Goal: Task Accomplishment & Management: Use online tool/utility

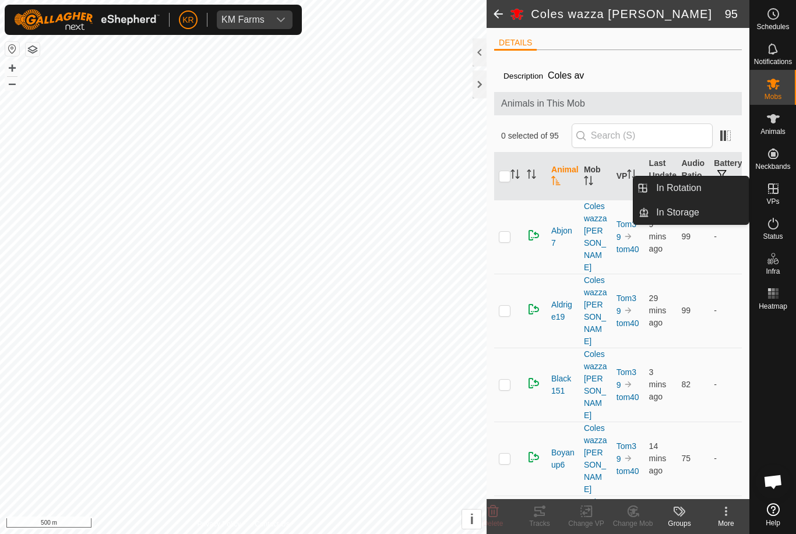
click at [701, 185] on span "In Rotation" at bounding box center [678, 188] width 45 height 14
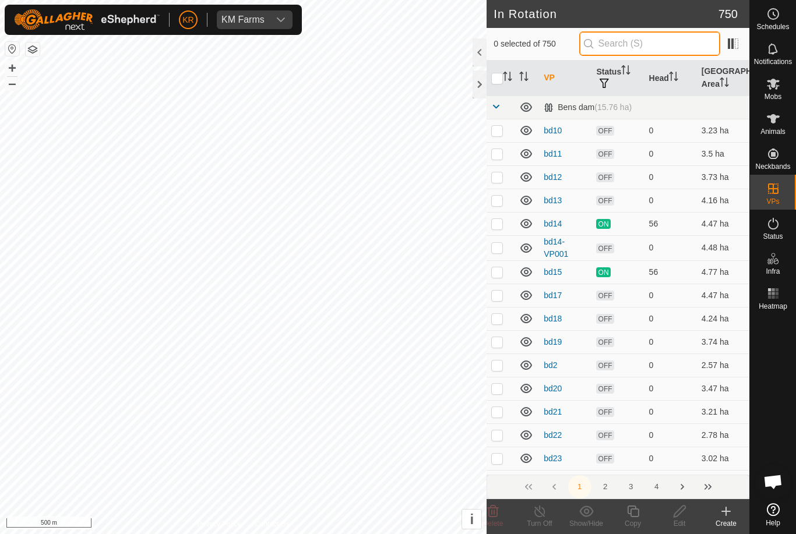
click at [661, 49] on input "text" at bounding box center [649, 43] width 141 height 24
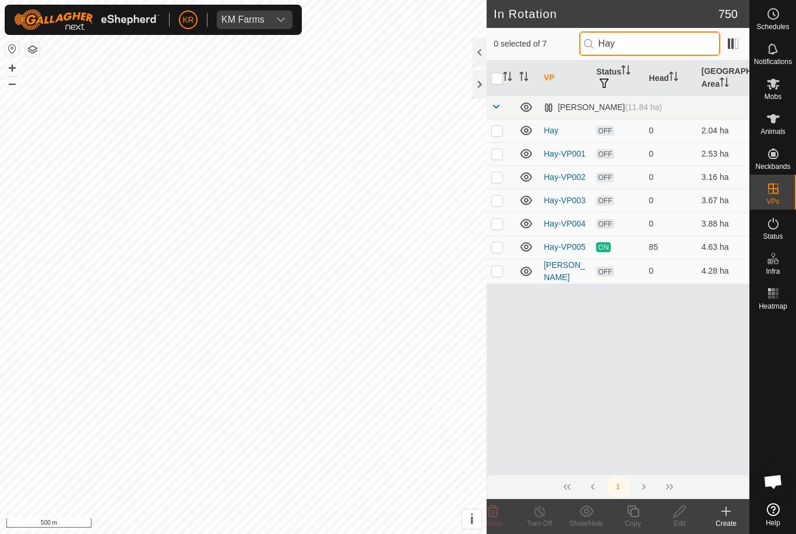
type input "Hay"
click at [489, 241] on td at bounding box center [501, 246] width 28 height 23
checkbox input "true"
click at [634, 513] on icon at bounding box center [633, 512] width 15 height 14
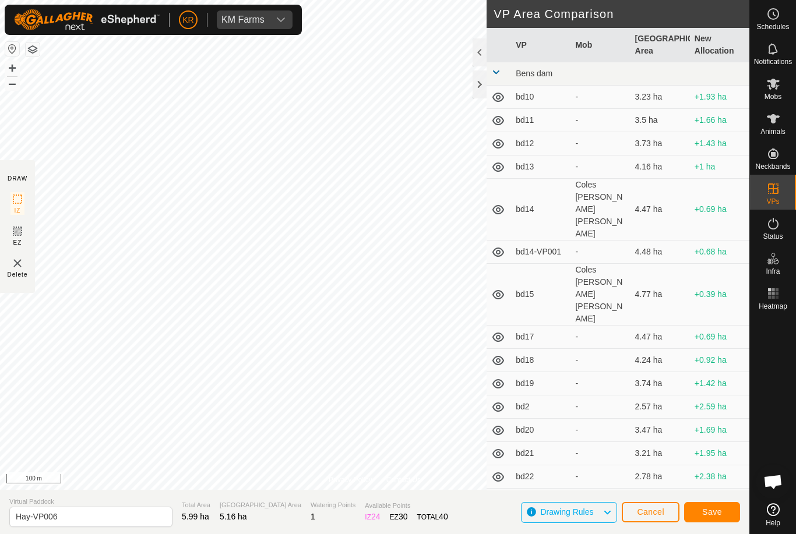
click at [717, 505] on button "Save" at bounding box center [712, 512] width 56 height 20
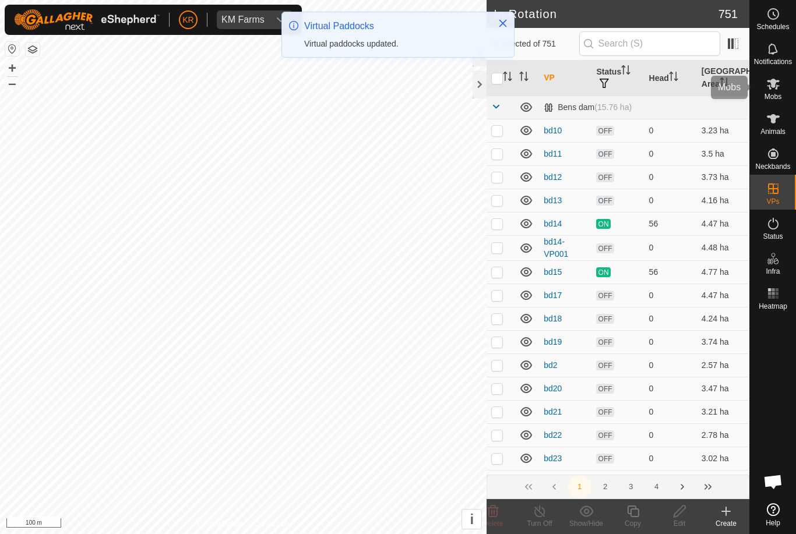
click at [778, 86] on icon at bounding box center [773, 84] width 13 height 11
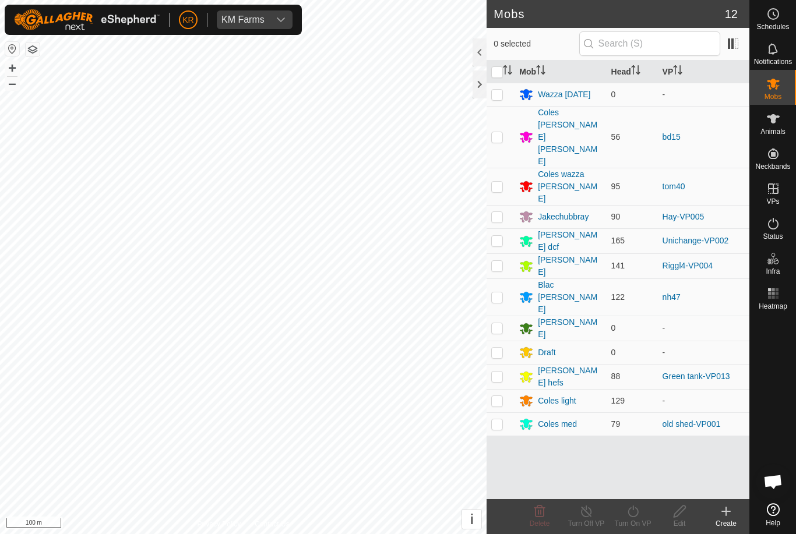
click at [503, 212] on p-checkbox at bounding box center [497, 216] width 12 height 9
checkbox input "true"
click at [642, 525] on div "Turn On VP" at bounding box center [633, 524] width 47 height 10
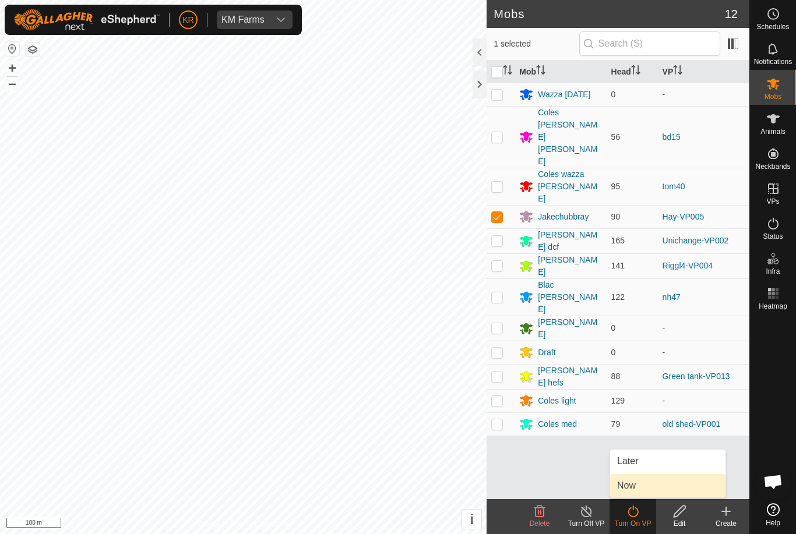
click at [638, 488] on link "Now" at bounding box center [667, 485] width 115 height 23
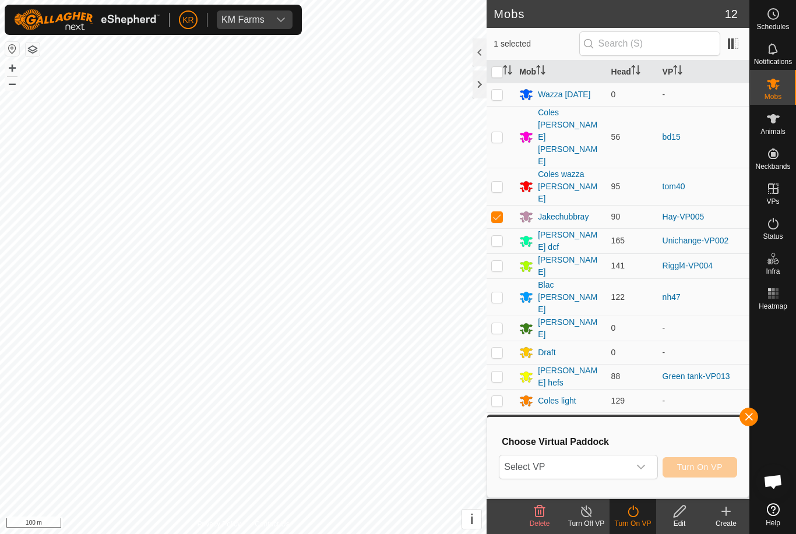
click at [599, 464] on span "Select VP" at bounding box center [564, 467] width 129 height 23
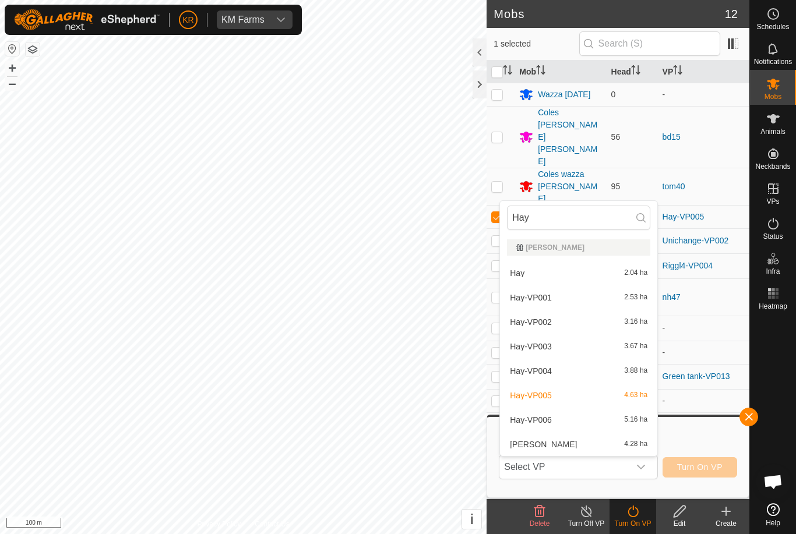
type input "Hay"
click at [584, 420] on div "Hay-VP006 5.16 ha" at bounding box center [578, 420] width 143 height 14
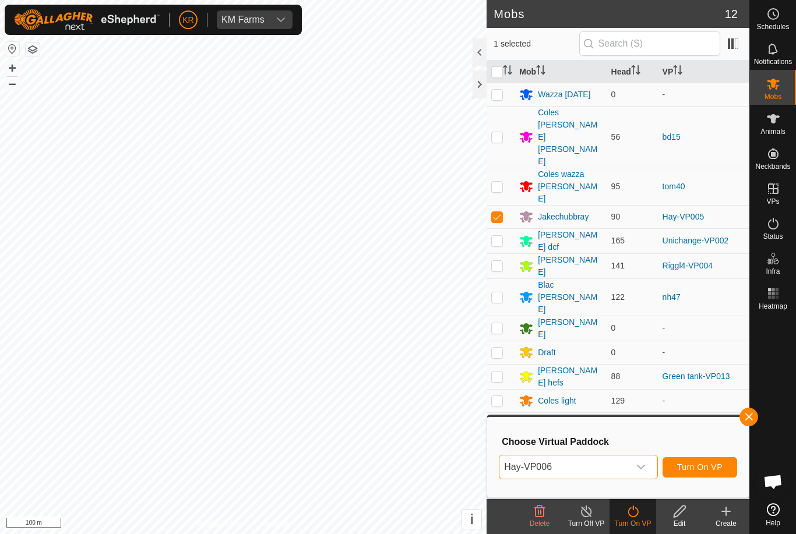
click at [710, 473] on button "Turn On VP" at bounding box center [700, 468] width 75 height 20
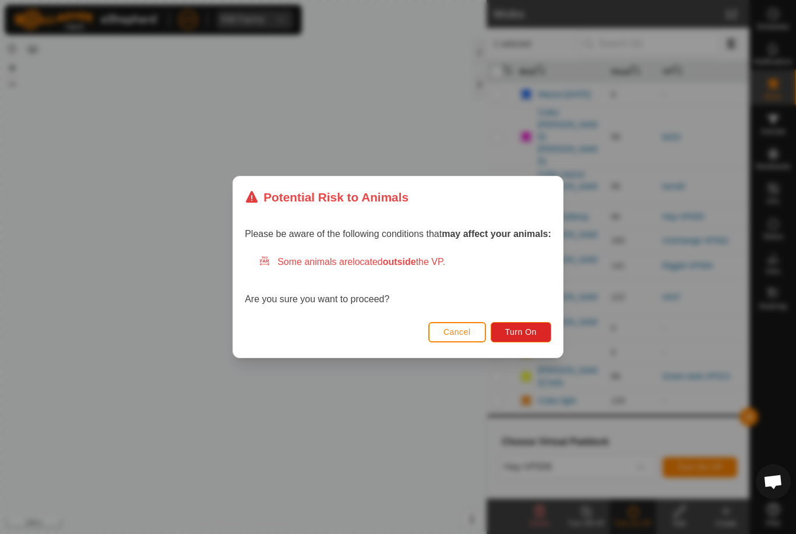
click at [528, 339] on button "Turn On" at bounding box center [521, 332] width 61 height 20
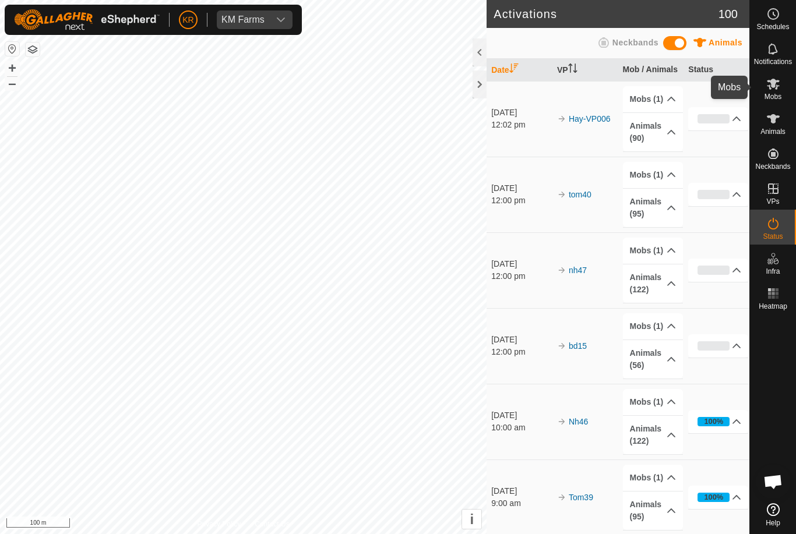
click at [776, 86] on icon at bounding box center [773, 84] width 14 height 14
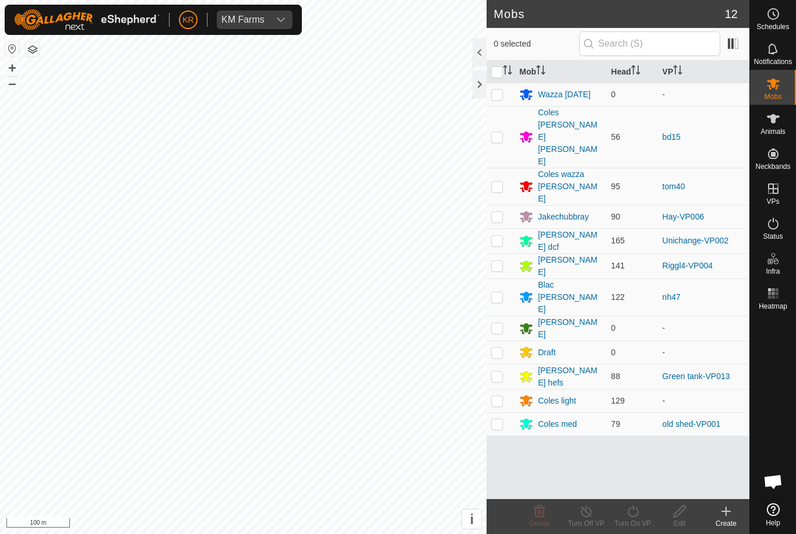
click at [515, 254] on td at bounding box center [501, 266] width 28 height 25
checkbox input "true"
click at [634, 515] on icon at bounding box center [633, 512] width 15 height 14
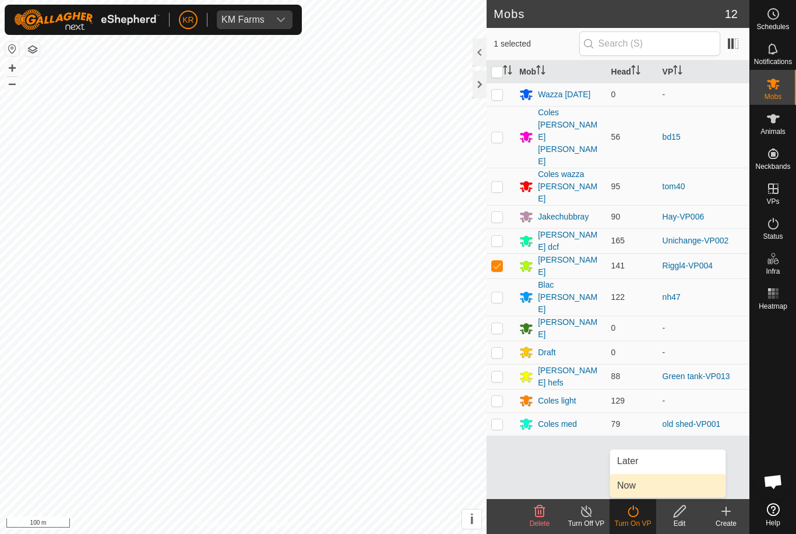
click at [653, 483] on link "Now" at bounding box center [667, 485] width 115 height 23
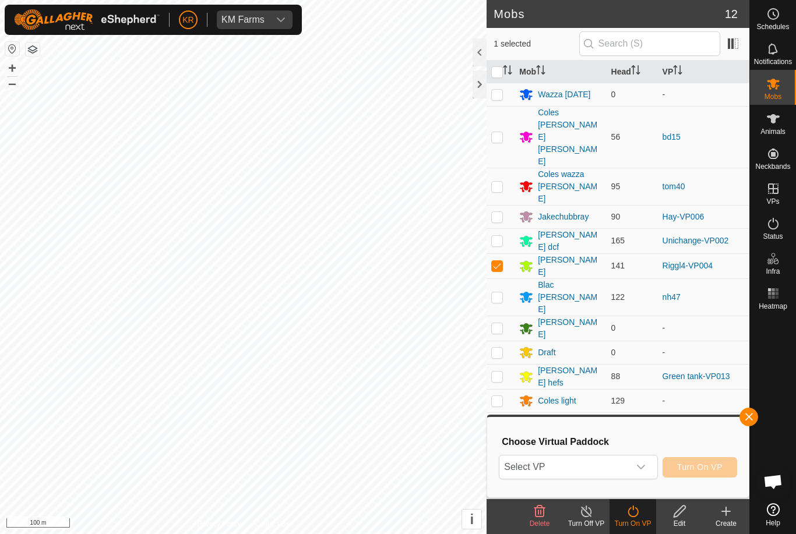
click at [583, 468] on span "Select VP" at bounding box center [564, 467] width 129 height 23
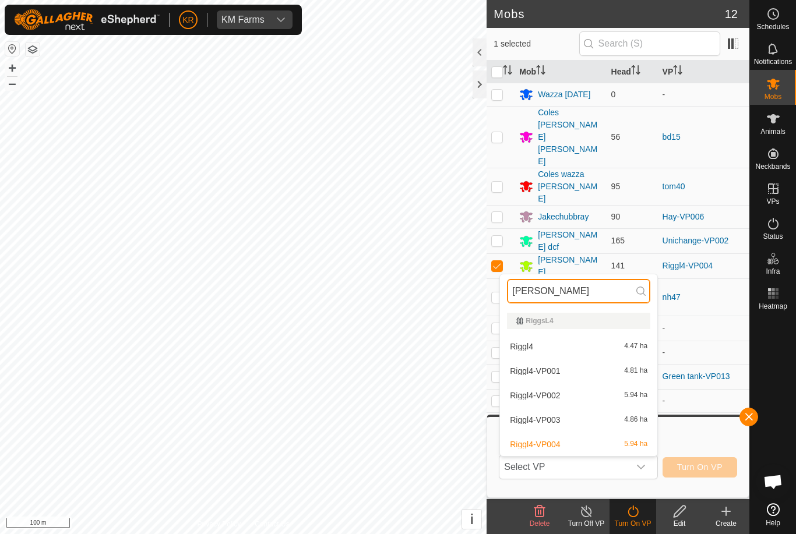
click at [571, 292] on input "[PERSON_NAME]" at bounding box center [578, 291] width 143 height 24
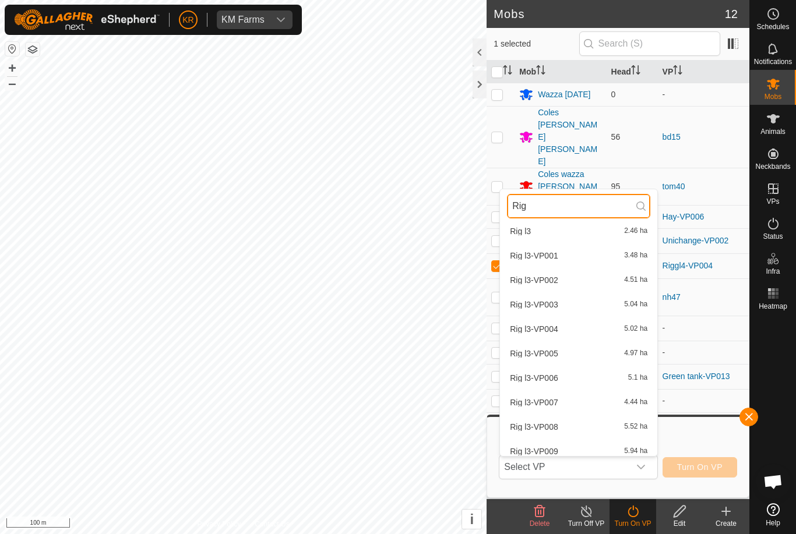
scroll to position [31, 0]
type input "Rig"
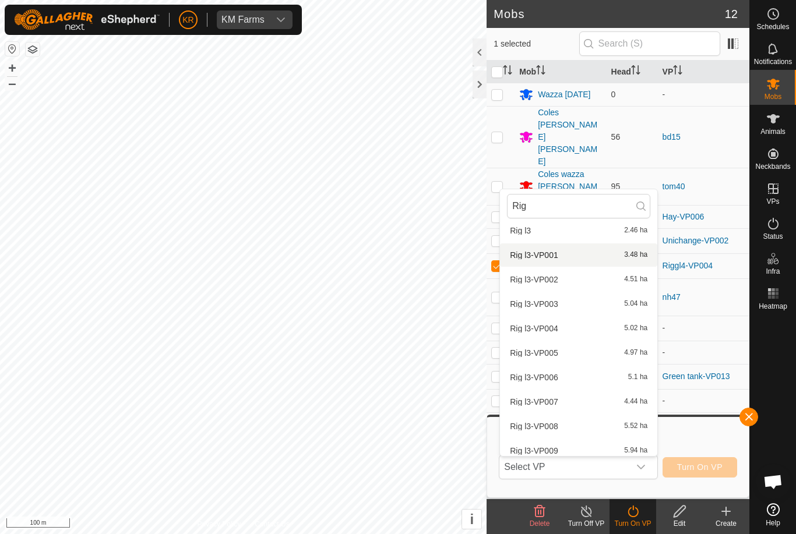
click at [552, 254] on span "Rig l3-VP001" at bounding box center [534, 255] width 48 height 8
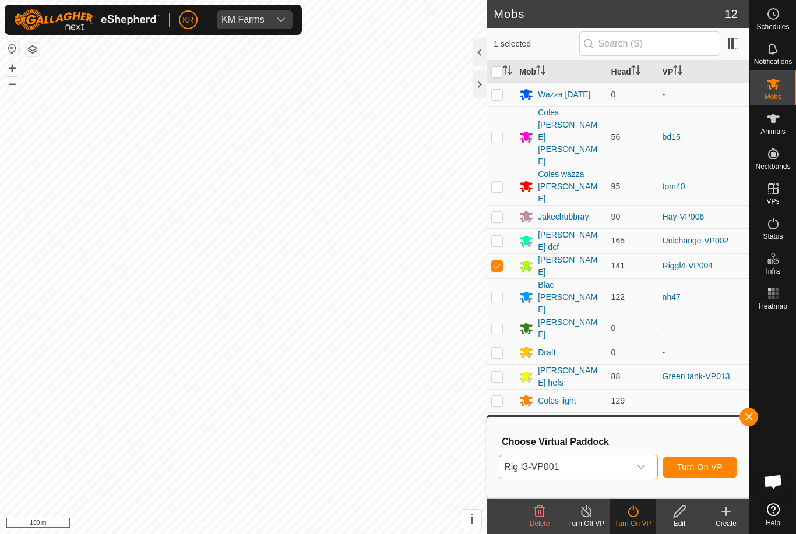
click at [607, 476] on span "Rig l3-VP001" at bounding box center [564, 467] width 129 height 23
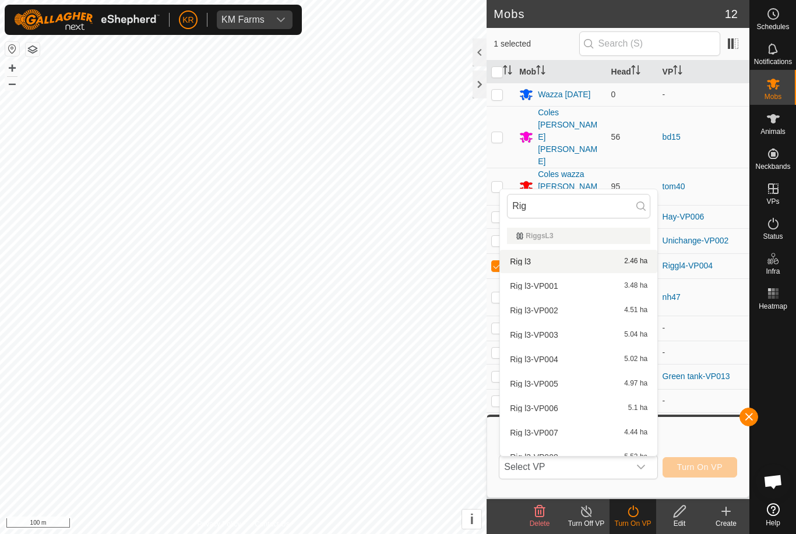
type input "Rig"
click at [572, 262] on div "Rig l3 2.46 ha" at bounding box center [578, 262] width 143 height 14
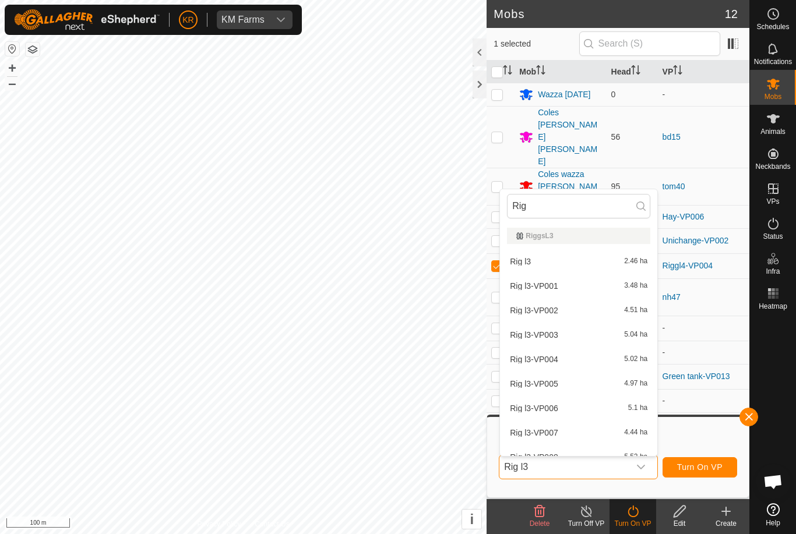
click at [549, 316] on div "[PERSON_NAME]" at bounding box center [570, 328] width 64 height 24
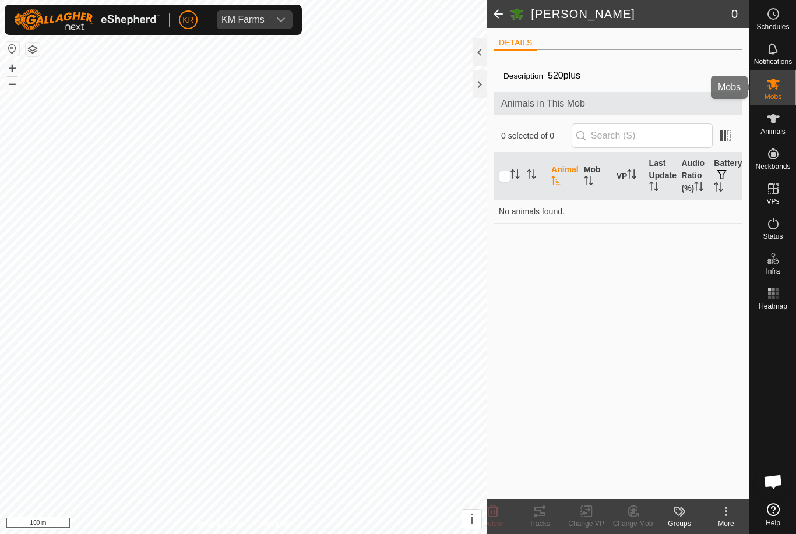
click at [789, 78] on div "Mobs" at bounding box center [773, 87] width 46 height 35
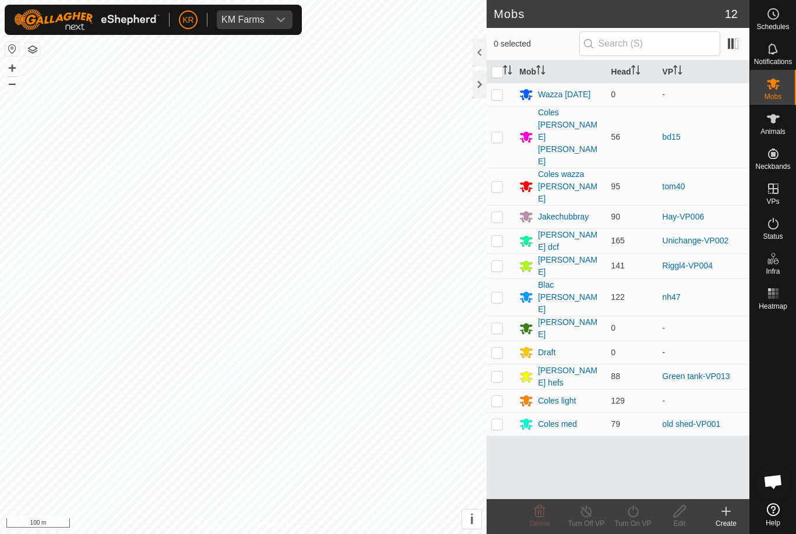
click at [502, 261] on p-checkbox at bounding box center [497, 265] width 12 height 9
checkbox input "true"
click at [628, 517] on icon at bounding box center [633, 512] width 15 height 14
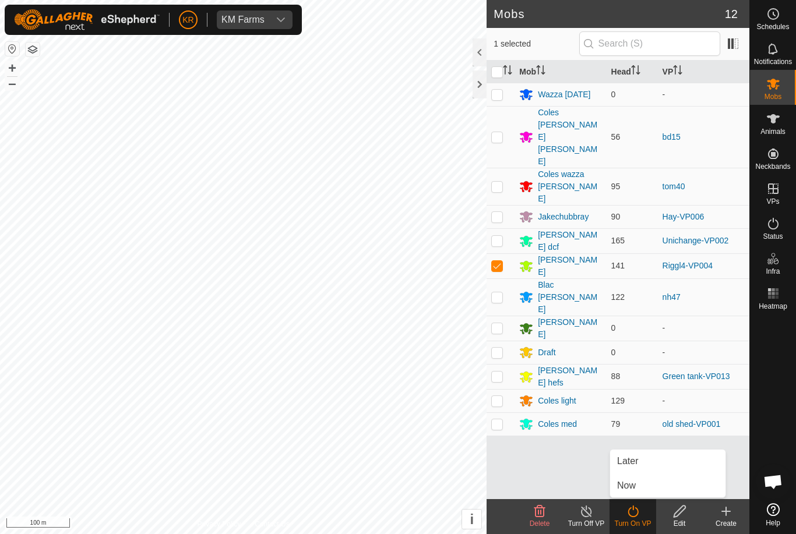
click at [635, 483] on span "Now" at bounding box center [626, 486] width 19 height 14
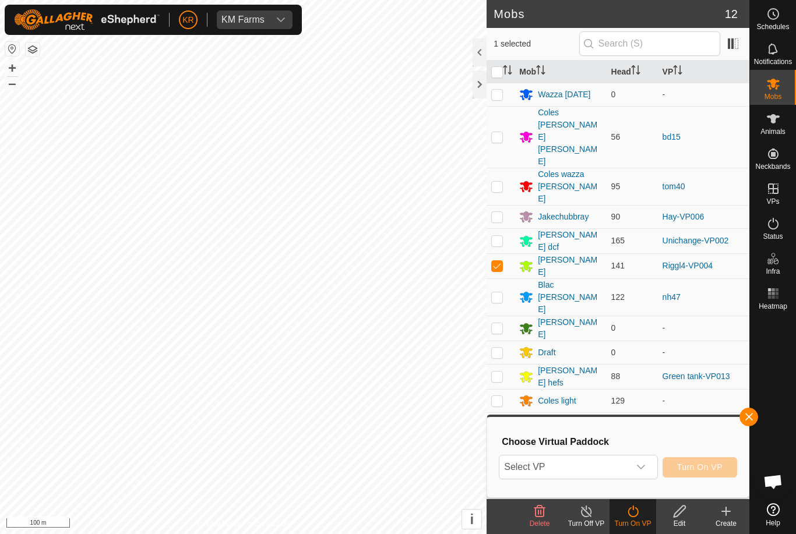
click at [596, 461] on span "Select VP" at bounding box center [564, 467] width 129 height 23
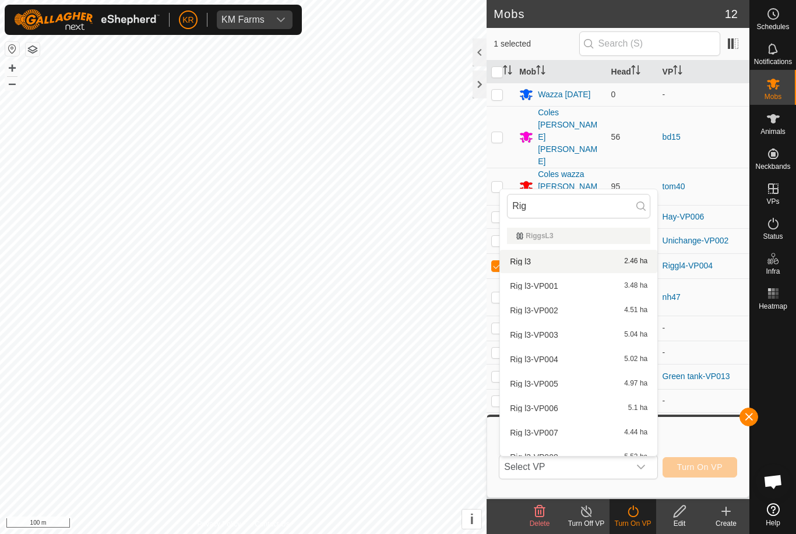
type input "Rig"
click at [586, 259] on div "Rig l3 2.46 ha" at bounding box center [578, 262] width 143 height 14
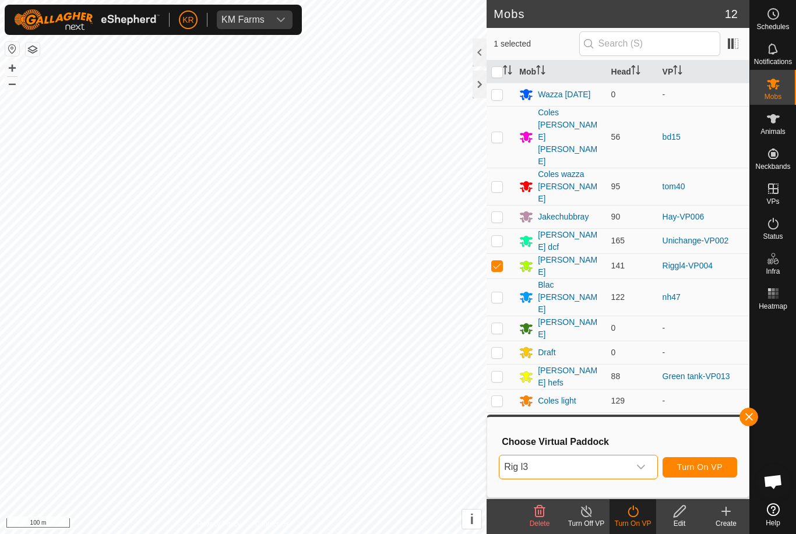
click at [698, 466] on span "Turn On VP" at bounding box center [699, 467] width 45 height 9
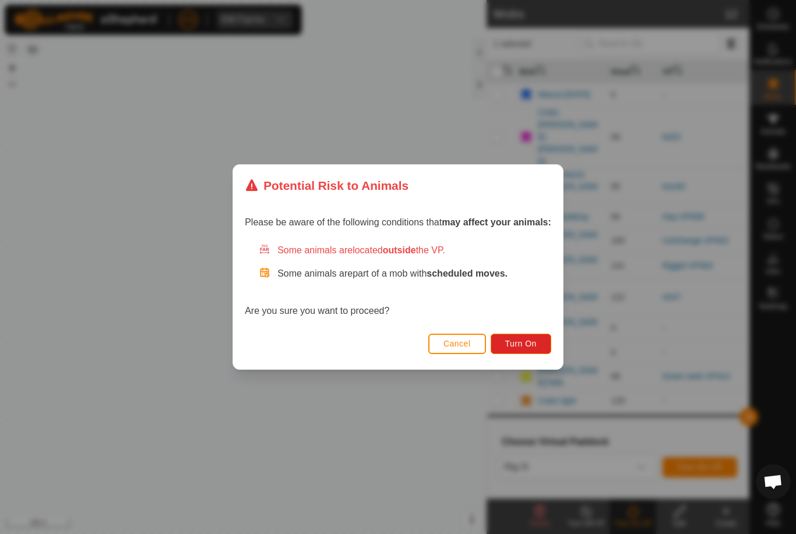
click at [523, 349] on span "Turn On" at bounding box center [520, 343] width 31 height 9
